Goal: Find contact information: Find contact information

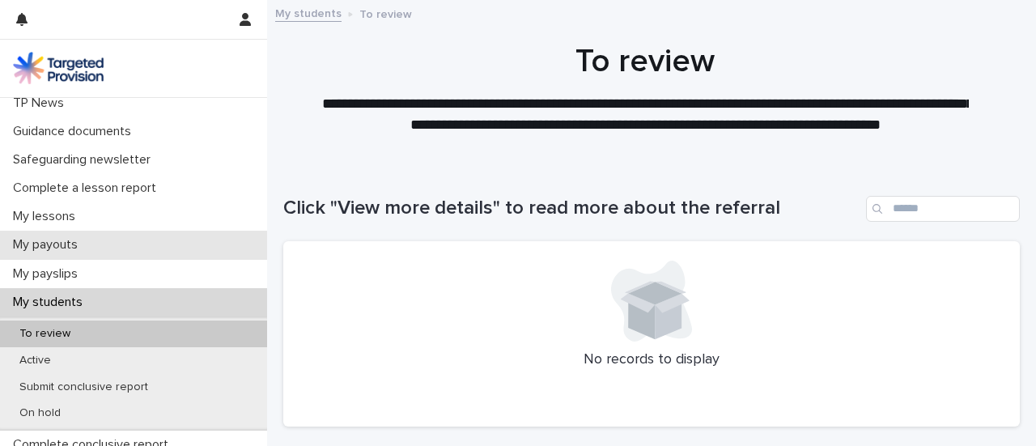
scroll to position [129, 0]
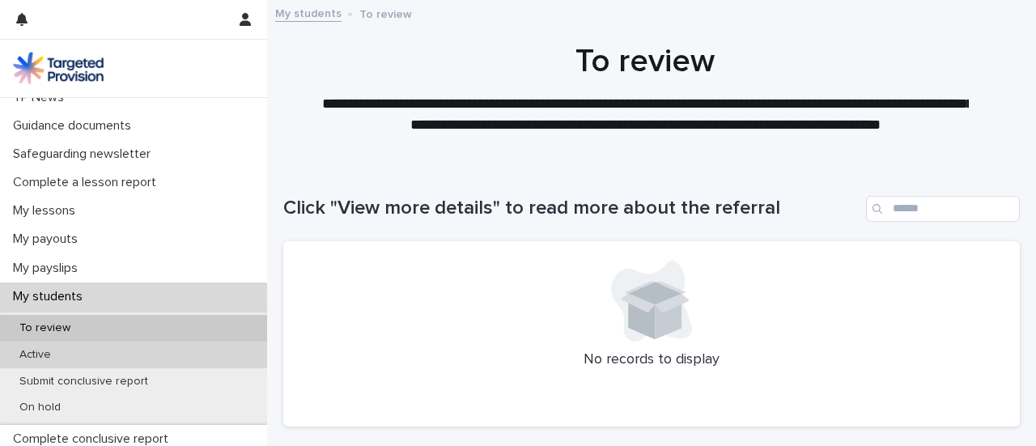
click at [89, 349] on div "Active" at bounding box center [133, 355] width 267 height 27
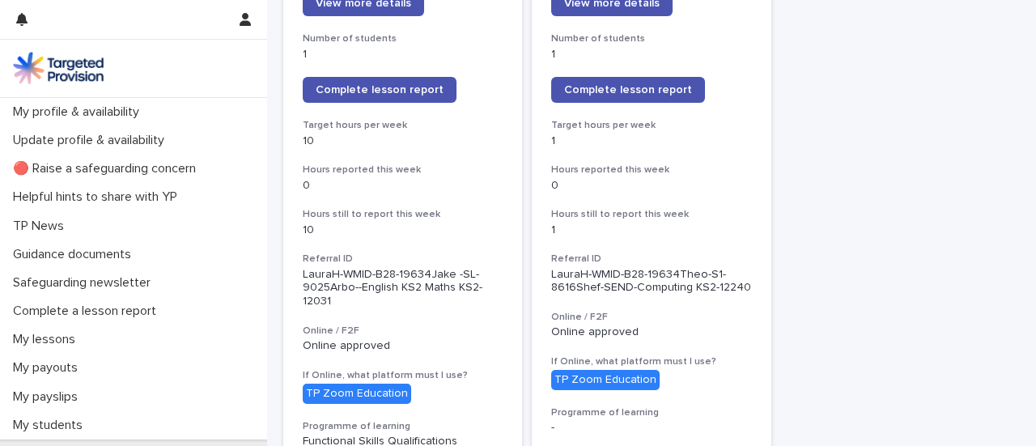
scroll to position [312, 0]
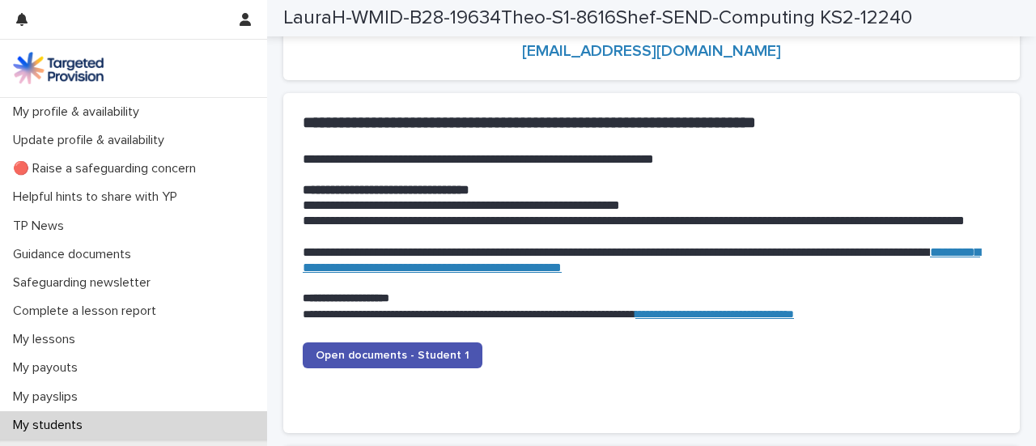
scroll to position [1549, 0]
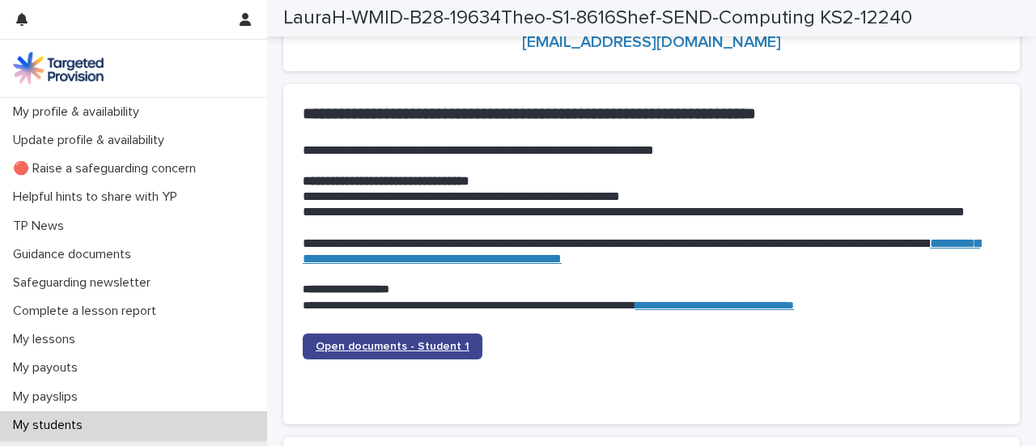
click at [379, 350] on span "Open documents - Student 1" at bounding box center [393, 346] width 154 height 11
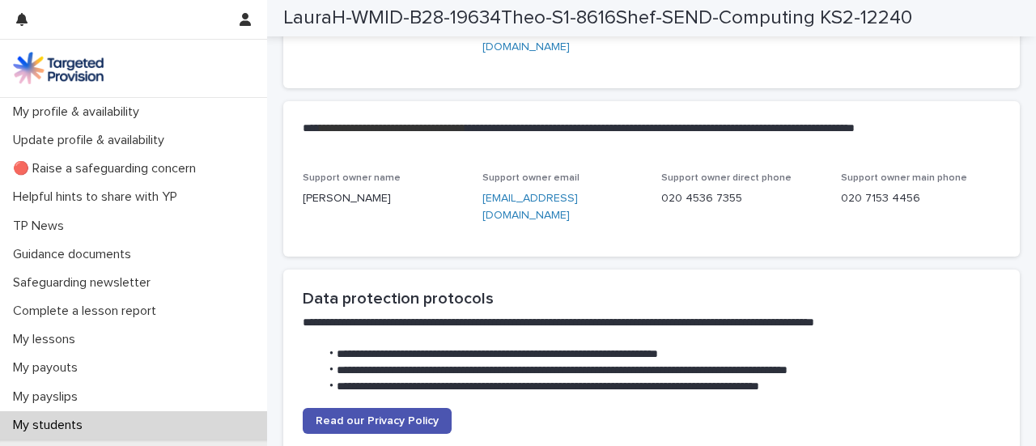
scroll to position [3963, 0]
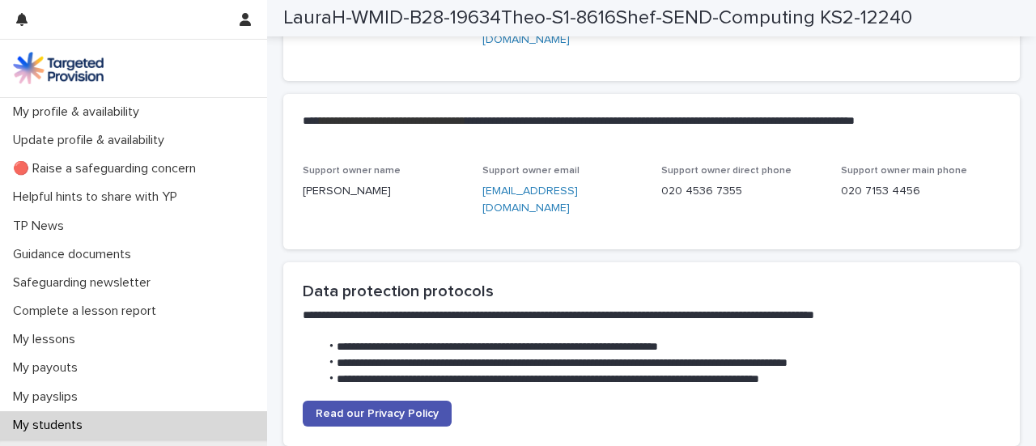
drag, startPoint x: 461, startPoint y: 223, endPoint x: 504, endPoint y: 249, distance: 49.7
click at [504, 230] on div "Support owner name [PERSON_NAME] Support owner email [EMAIL_ADDRESS][DOMAIN_NAM…" at bounding box center [652, 197] width 698 height 65
click at [515, 249] on div "Support owner name [PERSON_NAME] Support owner email [EMAIL_ADDRESS][DOMAIN_NAM…" at bounding box center [651, 207] width 737 height 84
drag, startPoint x: 521, startPoint y: 262, endPoint x: 476, endPoint y: 229, distance: 55.1
click at [476, 229] on div "Support owner name [PERSON_NAME] Support owner email [EMAIL_ADDRESS][DOMAIN_NAM…" at bounding box center [652, 197] width 698 height 65
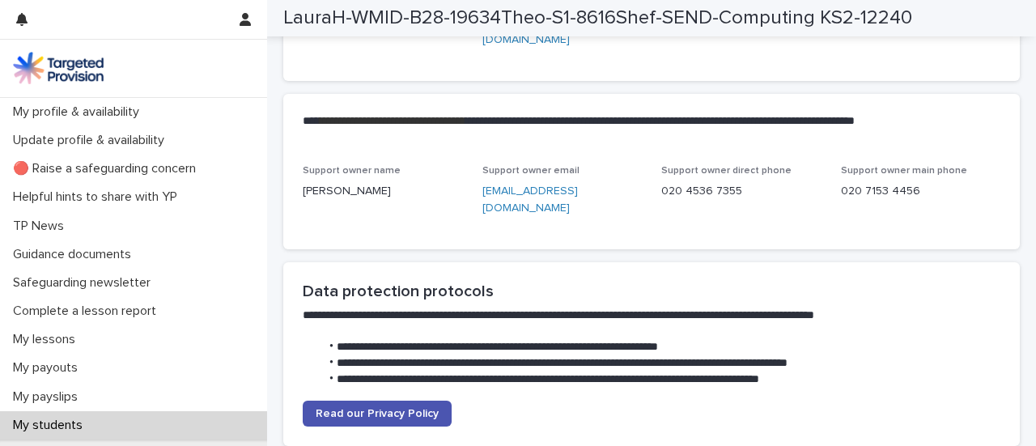
copy link "[EMAIL_ADDRESS][DOMAIN_NAME]"
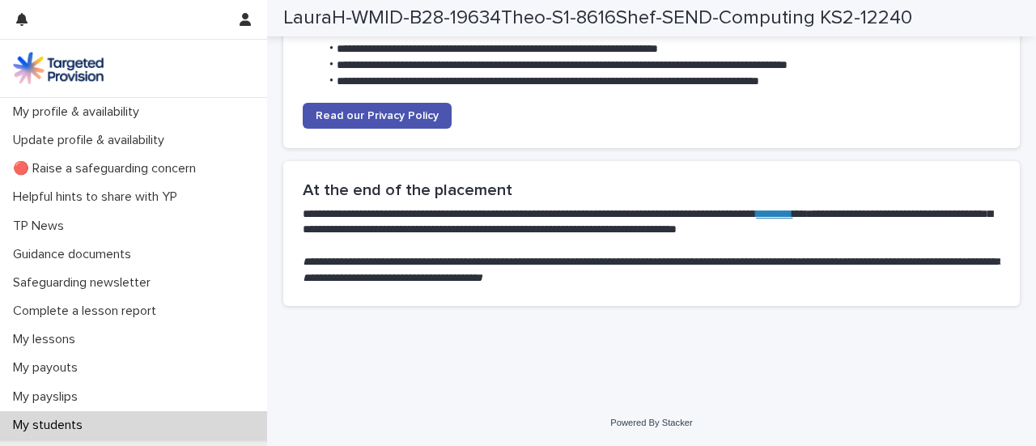
scroll to position [4294, 0]
